Goal: Task Accomplishment & Management: Manage account settings

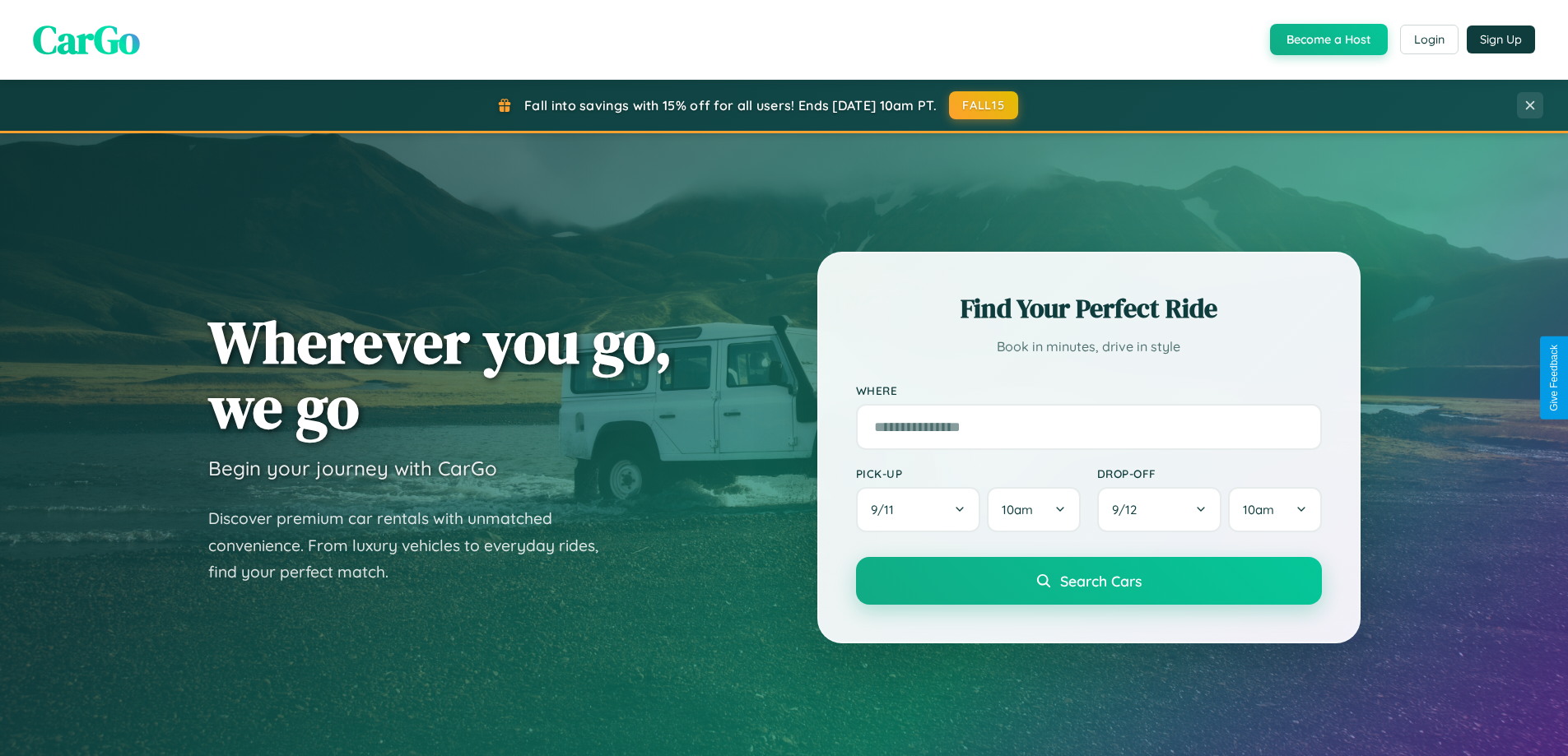
scroll to position [709, 0]
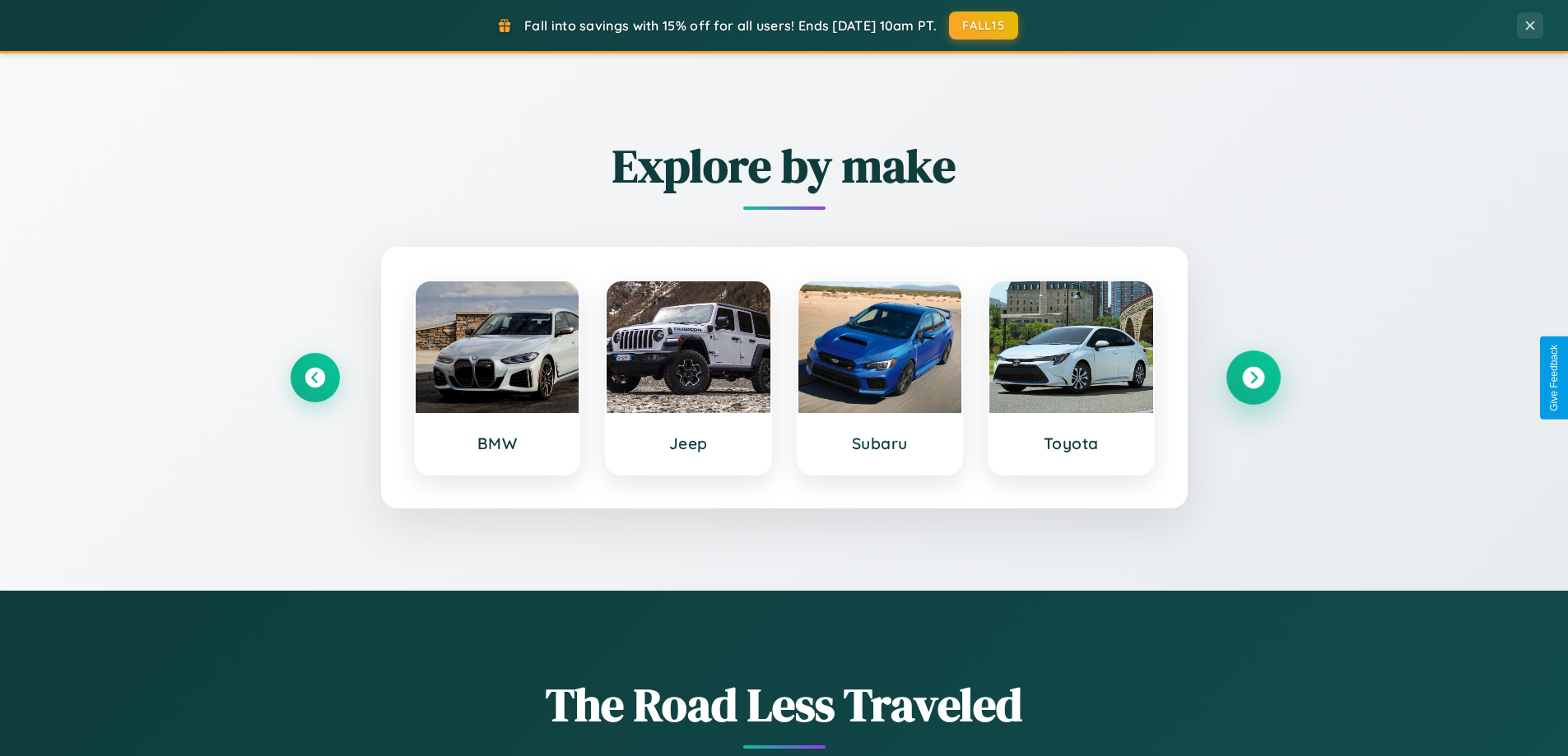
click at [1253, 378] on icon at bounding box center [1253, 378] width 23 height 23
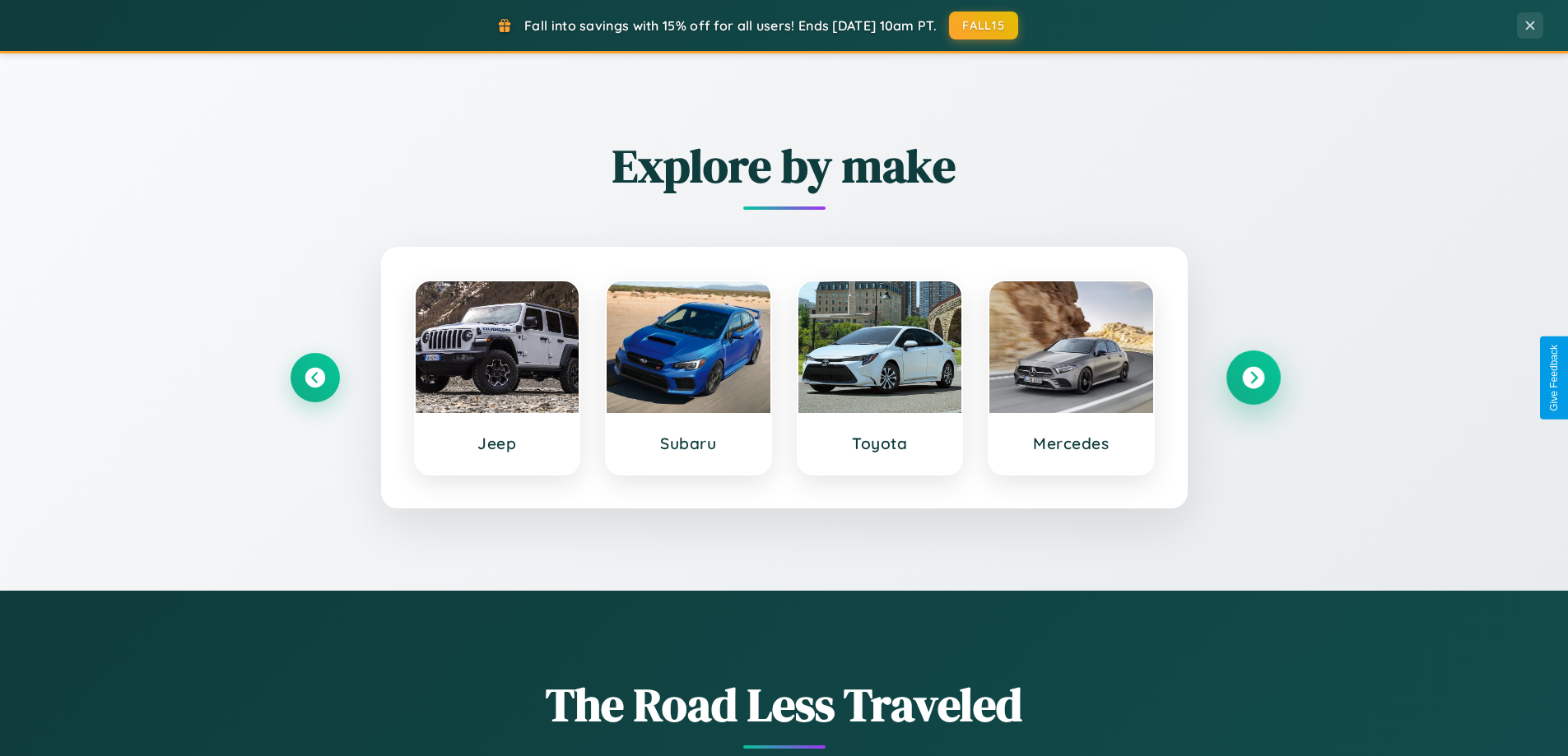
click at [1253, 378] on icon at bounding box center [1253, 378] width 23 height 23
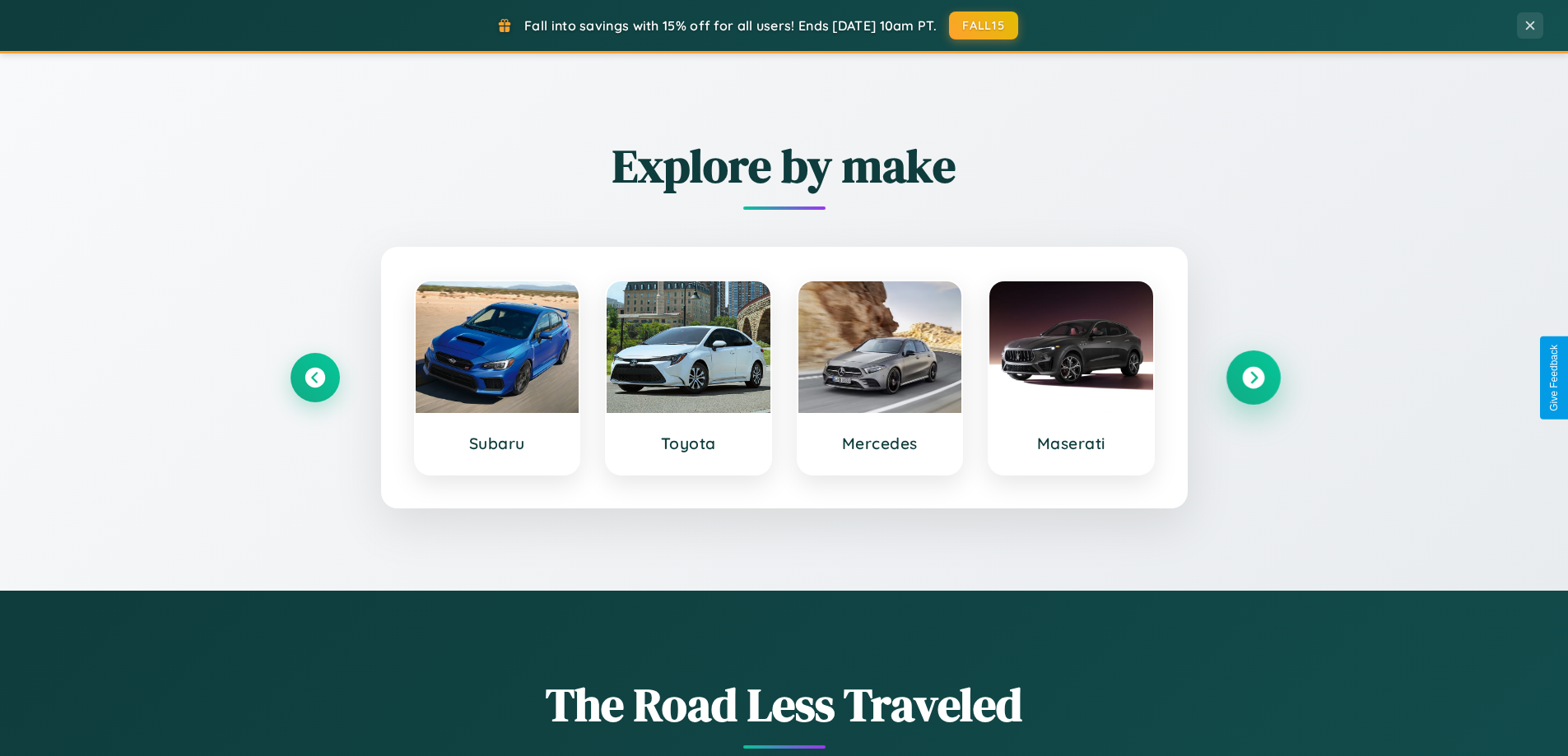
click at [1253, 378] on icon at bounding box center [1253, 378] width 23 height 23
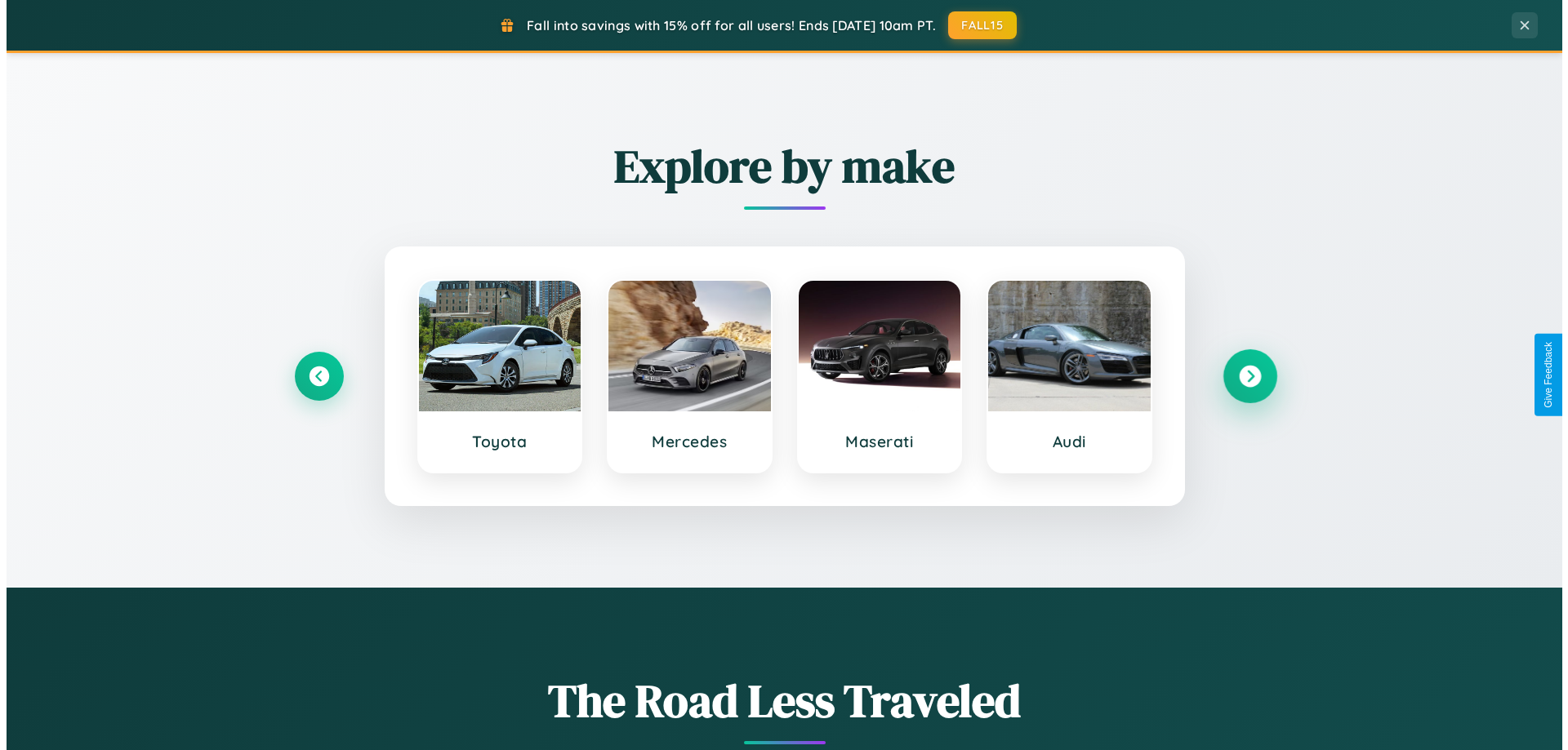
scroll to position [0, 0]
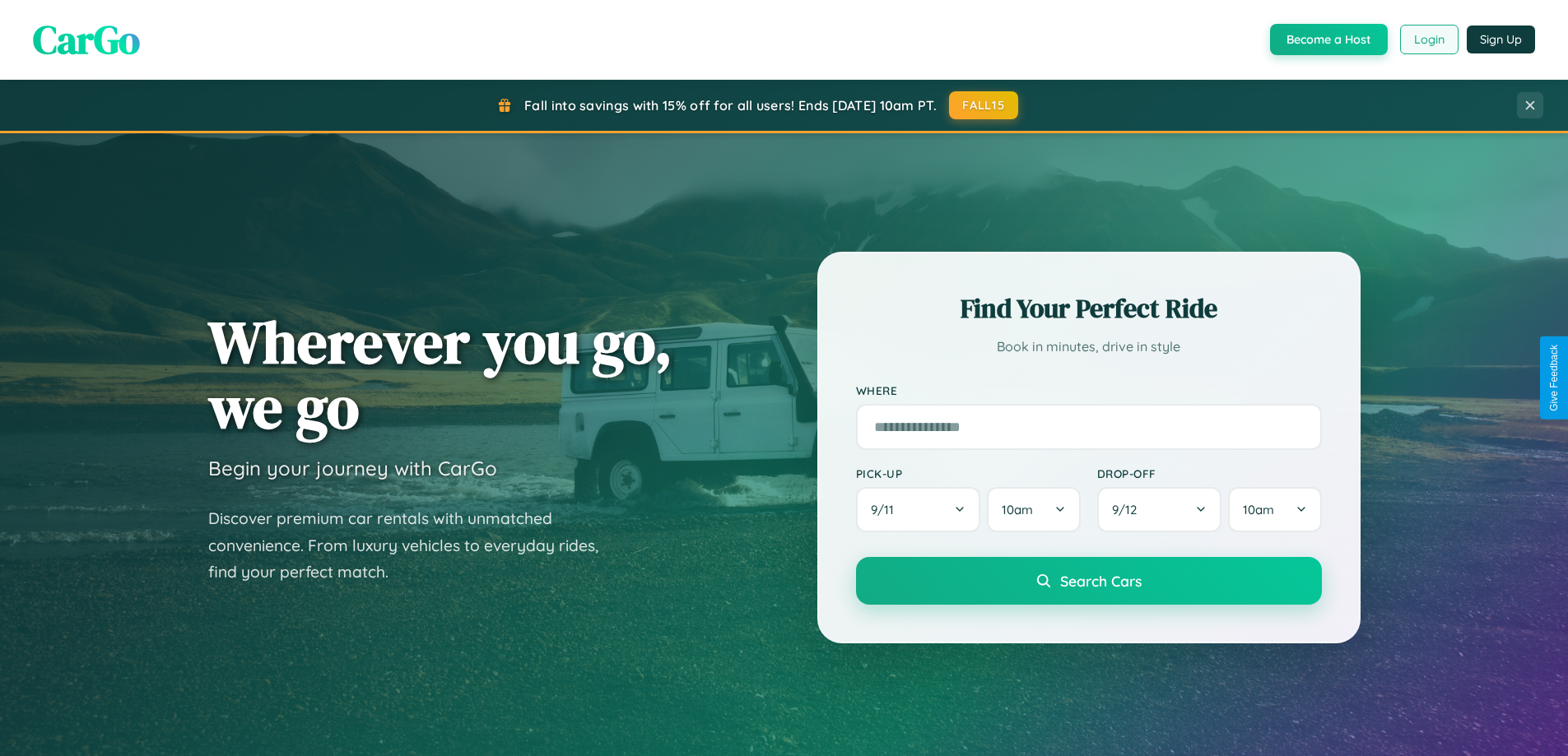
click at [1428, 40] on button "Login" at bounding box center [1429, 39] width 59 height 30
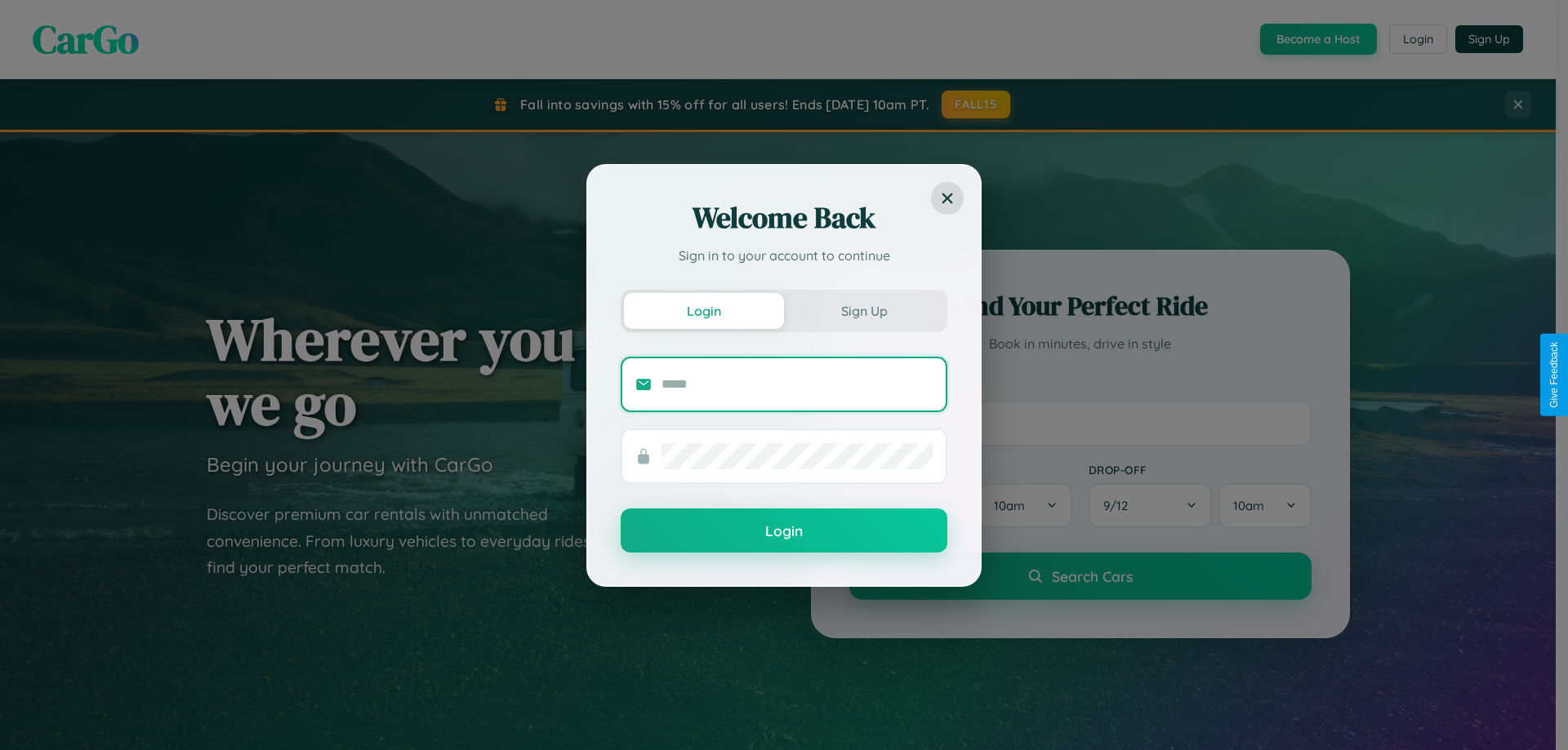
click at [797, 384] on input "text" at bounding box center [797, 384] width 271 height 26
type input "**********"
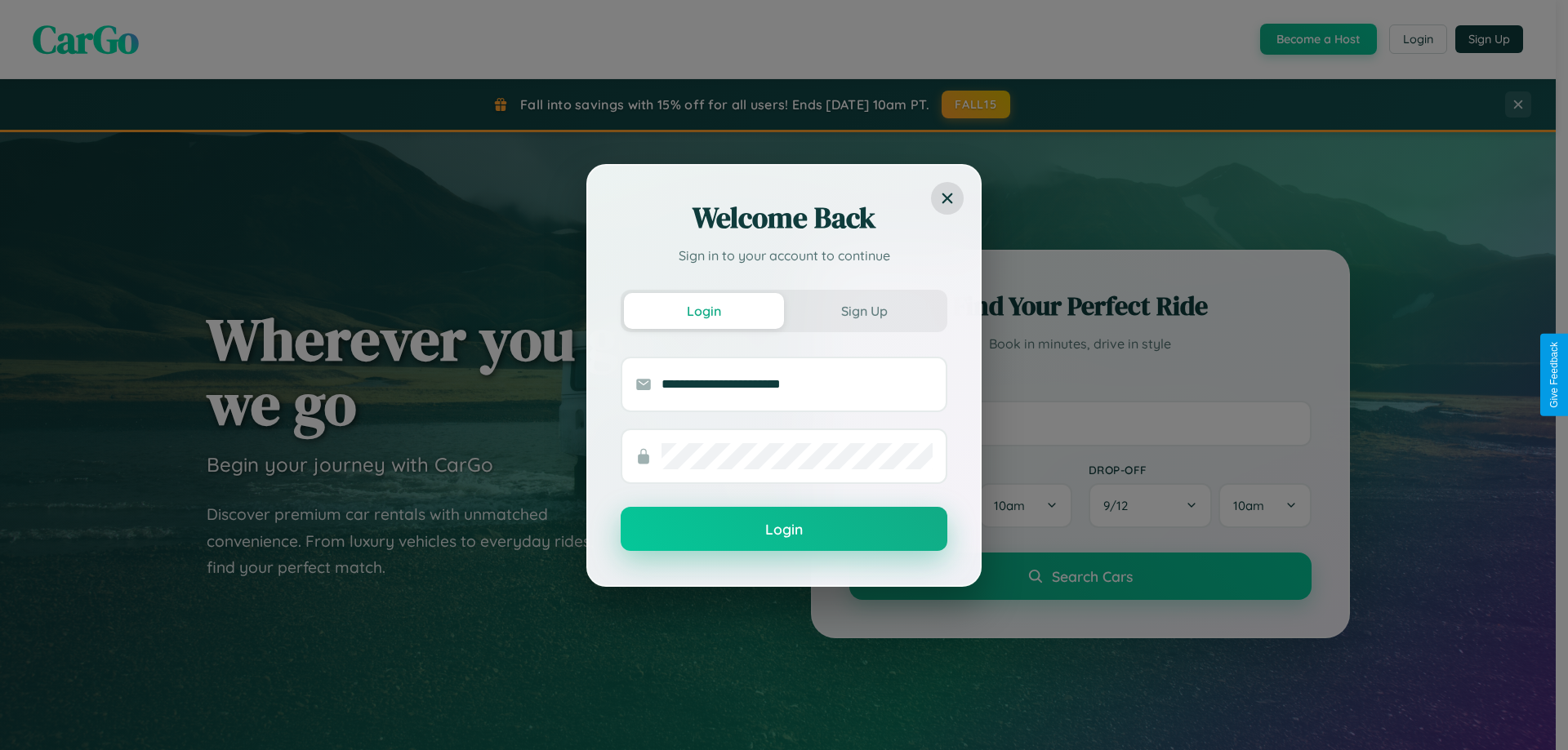
click at [784, 530] on button "Login" at bounding box center [783, 529] width 327 height 44
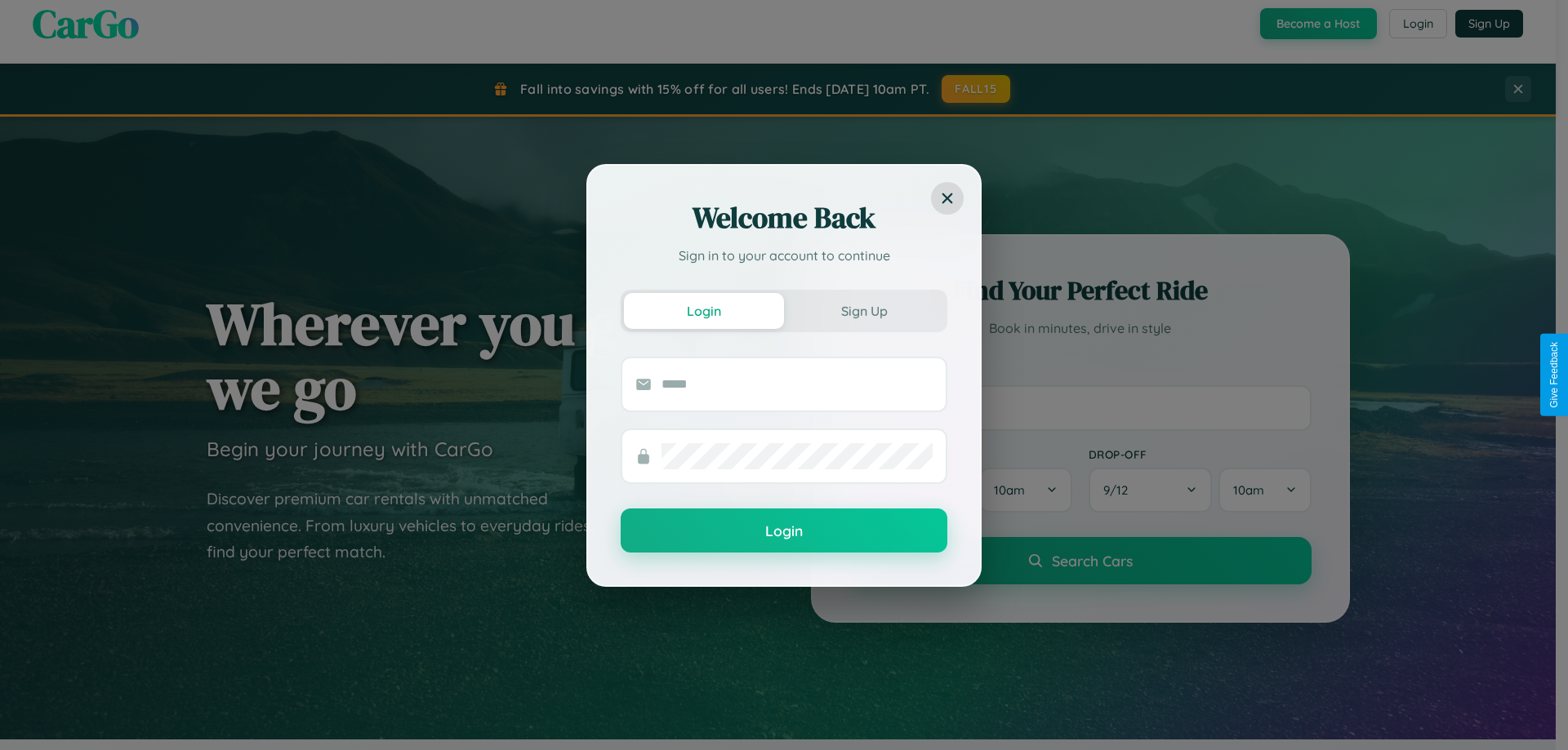
scroll to position [48, 0]
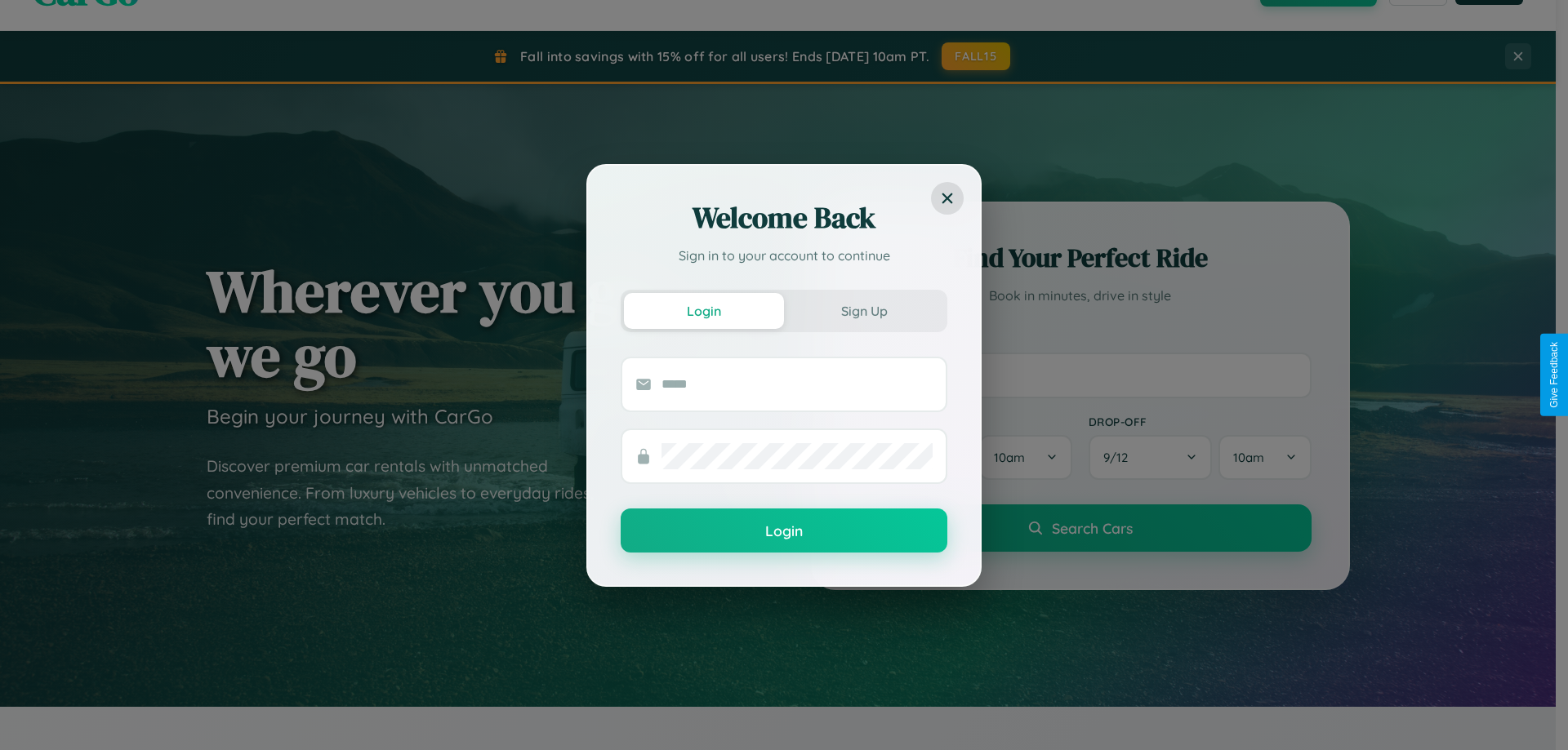
click at [1079, 375] on div "Welcome Back Sign in to your account to continue Login Sign Up Login" at bounding box center [784, 375] width 1568 height 750
